Goal: Information Seeking & Learning: Learn about a topic

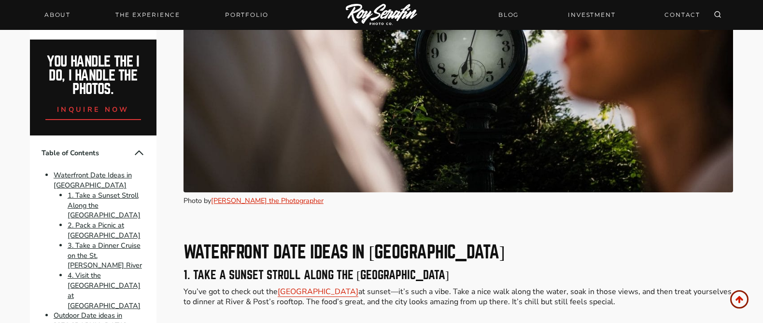
scroll to position [1026, 0]
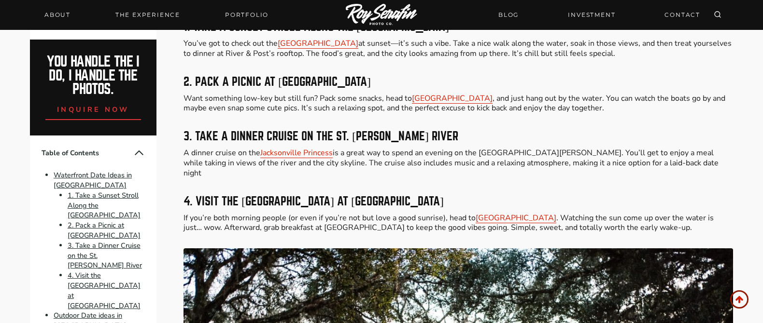
click at [295, 165] on p "A dinner cruise on the Jacksonville Princess is a great way to spend an evening…" at bounding box center [457, 163] width 549 height 30
click at [298, 156] on link "Jacksonville Princess" at bounding box center [296, 153] width 72 height 11
click at [462, 166] on p "A dinner cruise on the Jacksonville Princess is a great way to spend an evening…" at bounding box center [457, 163] width 549 height 30
drag, startPoint x: 483, startPoint y: 153, endPoint x: 528, endPoint y: 154, distance: 44.9
click at [528, 154] on p "A dinner cruise on the Jacksonville Princess is a great way to spend an evening…" at bounding box center [457, 163] width 549 height 30
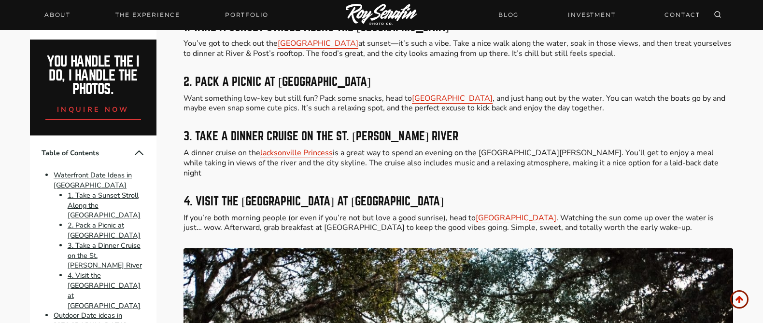
click at [530, 154] on p "A dinner cruise on the Jacksonville Princess is a great way to spend an evening…" at bounding box center [457, 163] width 549 height 30
drag, startPoint x: 531, startPoint y: 154, endPoint x: 496, endPoint y: 154, distance: 35.2
click at [496, 154] on p "A dinner cruise on the Jacksonville Princess is a great way to spend an evening…" at bounding box center [457, 163] width 549 height 30
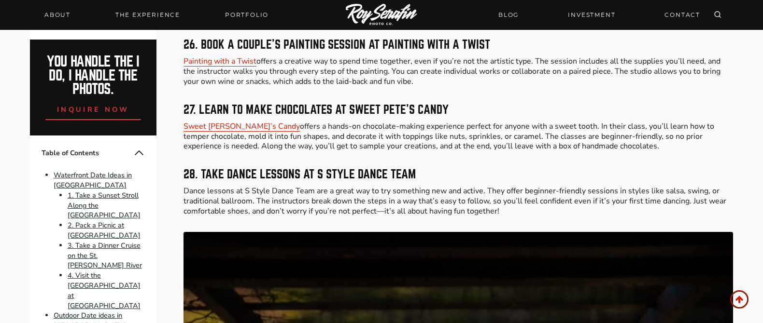
scroll to position [5131, 0]
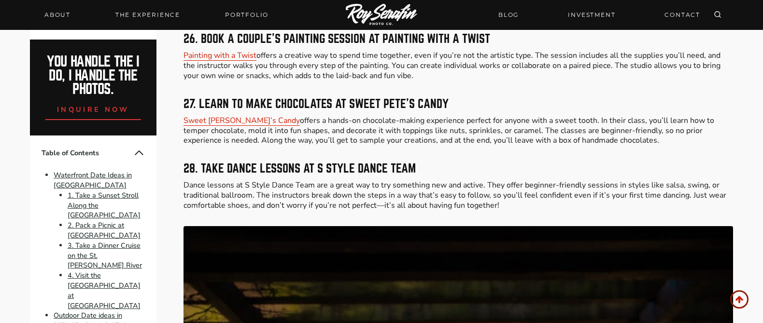
click at [343, 163] on h3 "28. Take Dance Lessons at S Style Dance Team" at bounding box center [457, 169] width 549 height 12
click at [344, 163] on h3 "28. Take Dance Lessons at S Style Dance Team" at bounding box center [457, 169] width 549 height 12
click at [345, 163] on h3 "28. Take Dance Lessons at S Style Dance Team" at bounding box center [457, 169] width 549 height 12
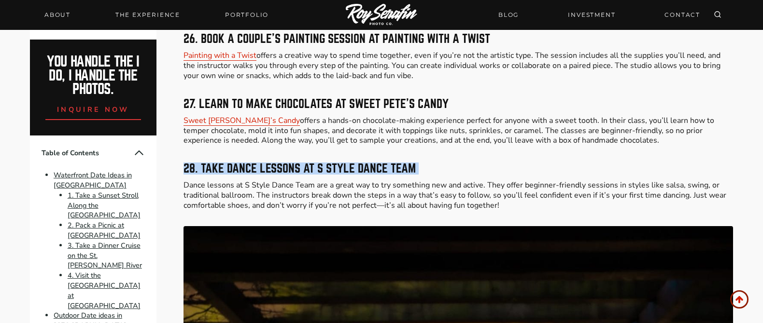
click at [345, 163] on h3 "28. Take Dance Lessons at S Style Dance Team" at bounding box center [457, 169] width 549 height 12
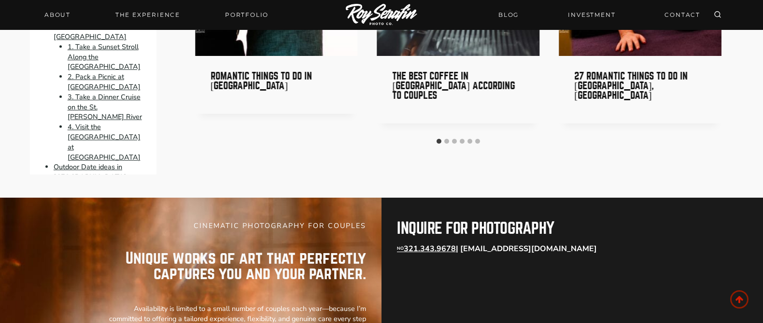
scroll to position [7022, 0]
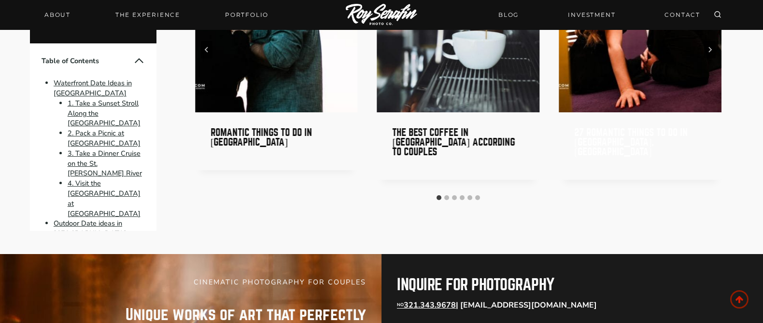
click at [618, 134] on link "27 Romantic Things to Do in [GEOGRAPHIC_DATA], [GEOGRAPHIC_DATA]" at bounding box center [630, 141] width 113 height 29
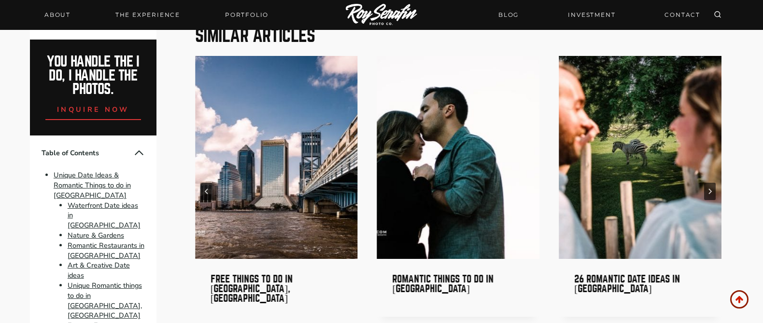
scroll to position [3276, 0]
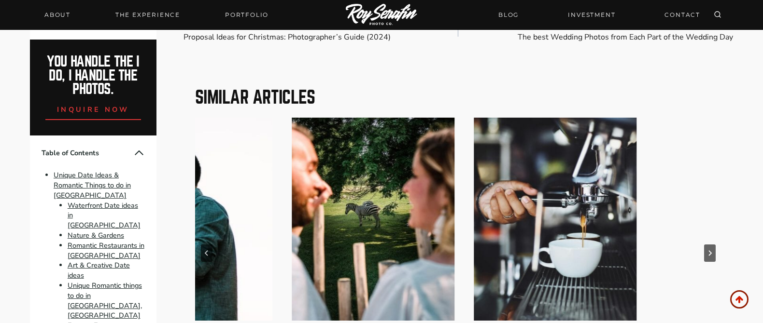
drag, startPoint x: 681, startPoint y: 217, endPoint x: 342, endPoint y: 196, distance: 339.5
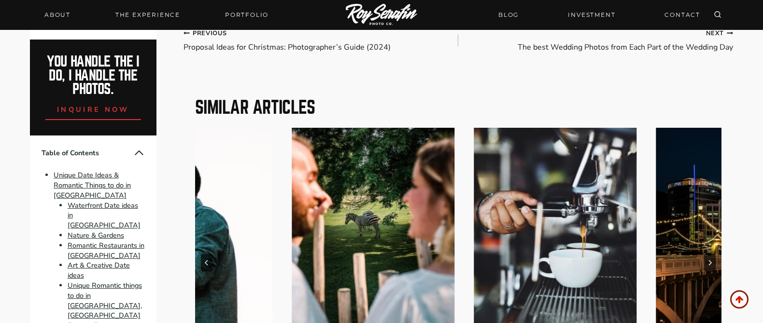
click at [342, 196] on img "3 of 6" at bounding box center [373, 229] width 163 height 203
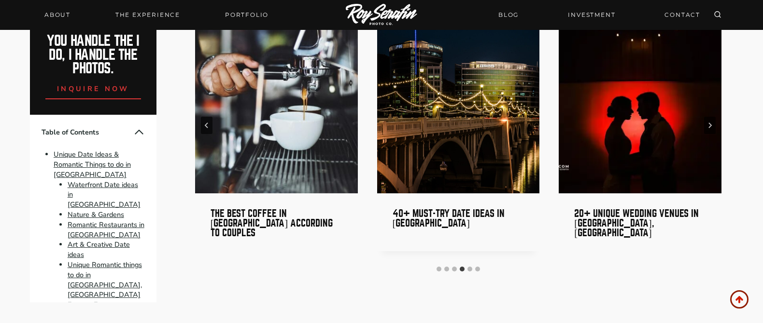
scroll to position [3436, 0]
